Goal: Find specific page/section

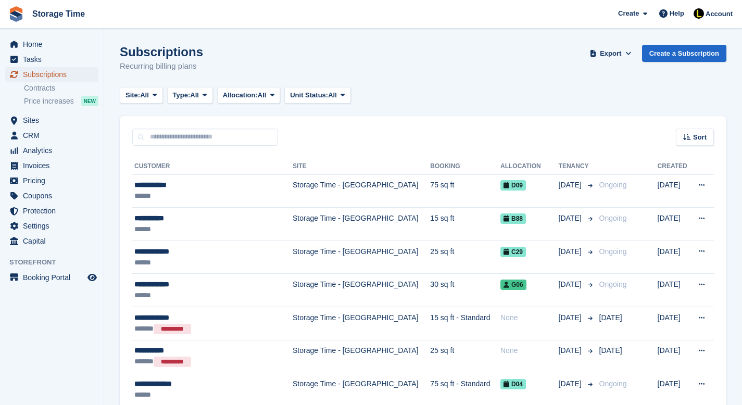
click at [61, 74] on span "Subscriptions" at bounding box center [54, 74] width 62 height 15
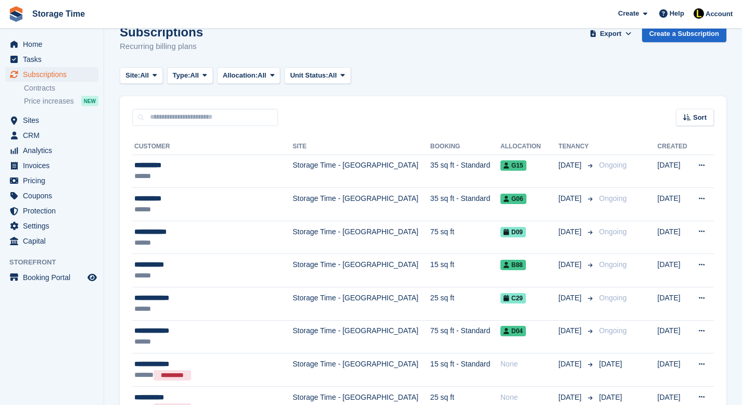
scroll to position [24, 0]
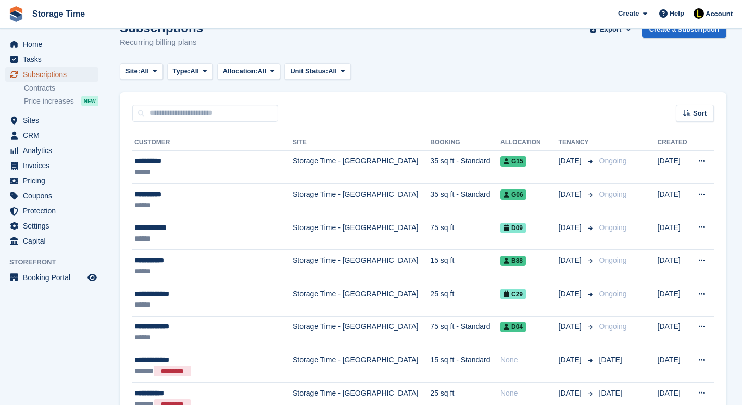
click at [43, 74] on span "Subscriptions" at bounding box center [54, 74] width 62 height 15
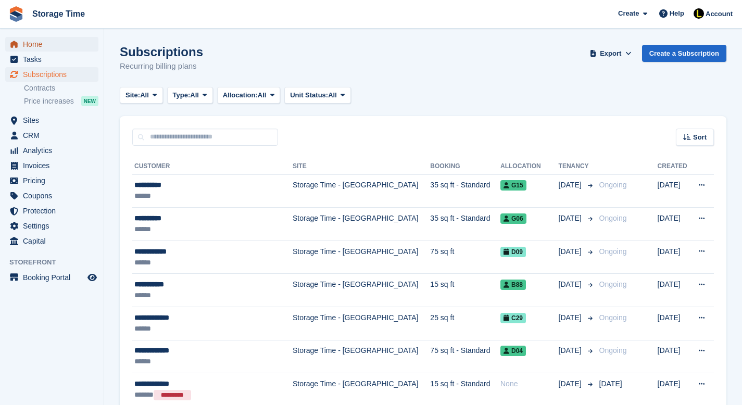
click at [53, 44] on span "Home" at bounding box center [54, 44] width 62 height 15
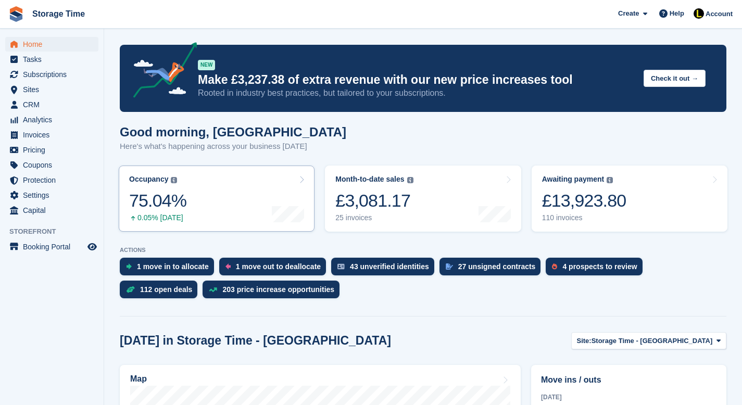
click at [254, 209] on link "Occupancy The percentage of all currently allocated units in terms of area. Inc…" at bounding box center [217, 199] width 196 height 66
